Goal: Entertainment & Leisure: Consume media (video, audio)

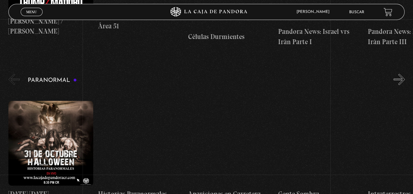
scroll to position [595, 0]
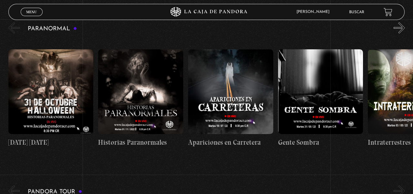
click at [38, 89] on figure at bounding box center [50, 91] width 85 height 85
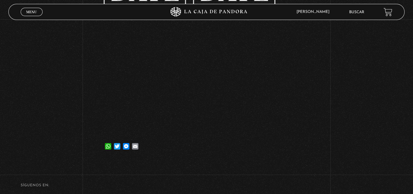
scroll to position [52, 0]
